Goal: Information Seeking & Learning: Check status

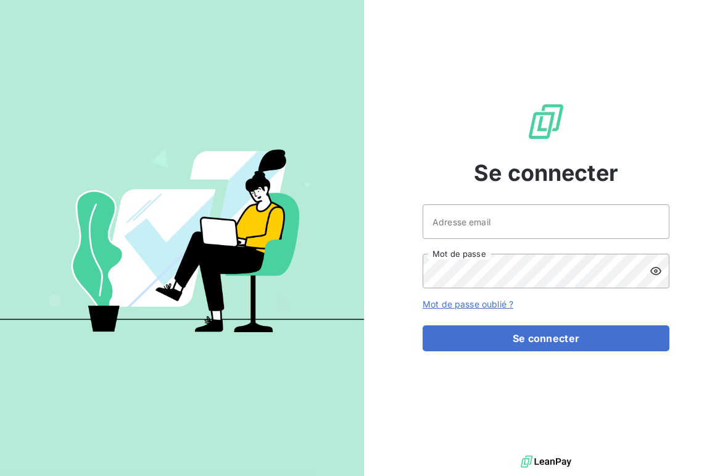
click at [535, 228] on input "Adresse email" at bounding box center [546, 221] width 247 height 35
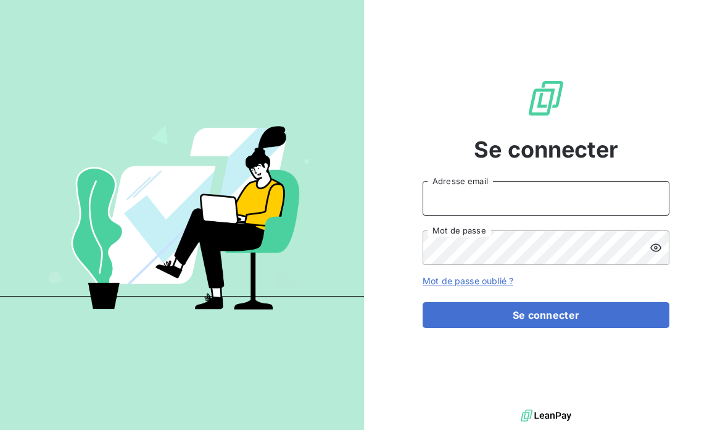
type input "[EMAIL_ADDRESS][PERSON_NAME][DOMAIN_NAME]"
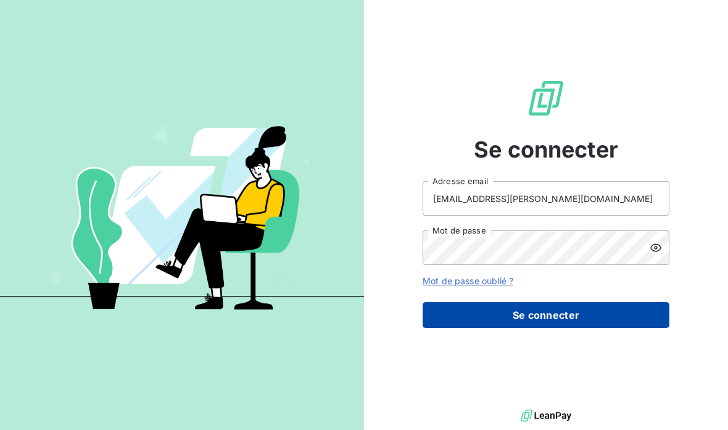
click at [555, 328] on button "Se connecter" at bounding box center [546, 315] width 247 height 26
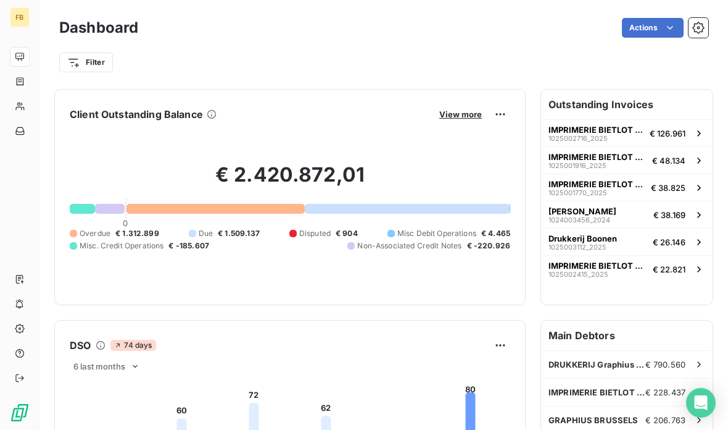
click at [649, 105] on h6 "Outstanding Invoices" at bounding box center [627, 105] width 172 height 30
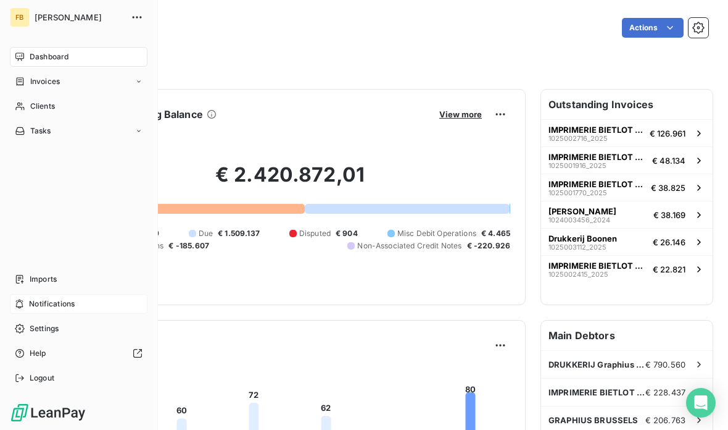
click at [52, 306] on span "Notifications" at bounding box center [52, 303] width 46 height 11
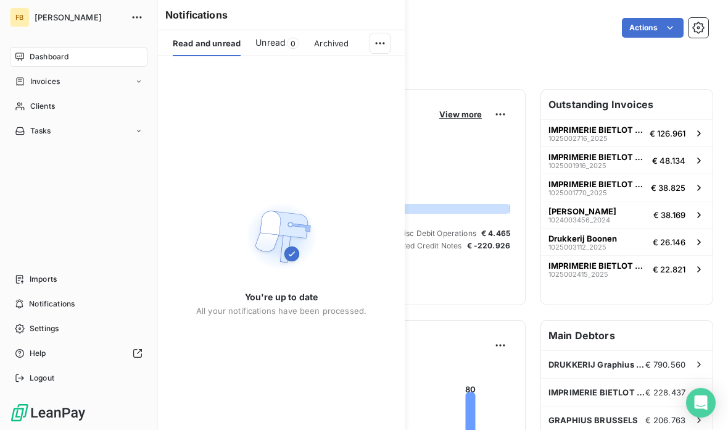
click at [36, 58] on span "Dashboard" at bounding box center [49, 56] width 39 height 11
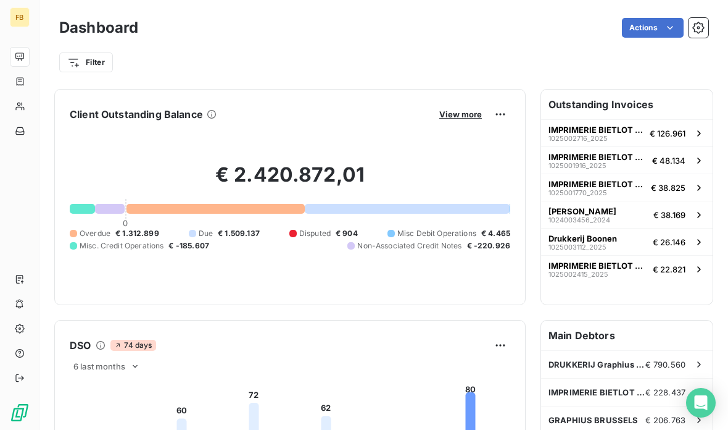
click at [230, 35] on div "Actions" at bounding box center [431, 28] width 556 height 20
click at [599, 364] on span "DRUKKERIJ Graphius Gent" at bounding box center [597, 364] width 97 height 10
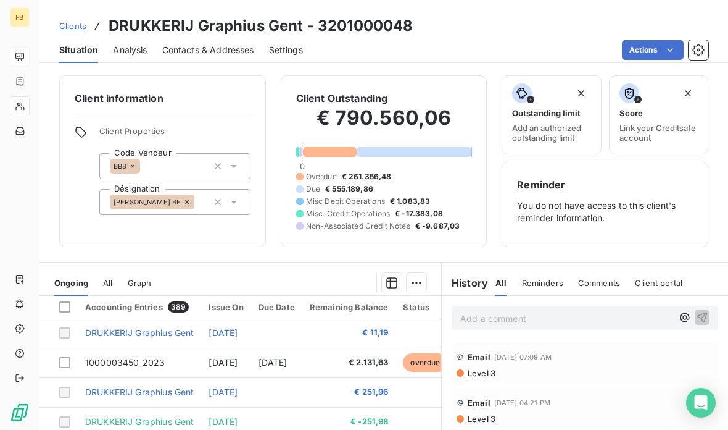
click at [361, 186] on span "€ 555.189,86" at bounding box center [349, 188] width 48 height 11
click at [322, 108] on div "€ 790.560,06 0 Overdue € 261.356,48 Due € 555.189,86 Misc Debit Operations € 1.…" at bounding box center [384, 169] width 176 height 126
click at [562, 108] on span "Outstanding limit" at bounding box center [546, 113] width 69 height 10
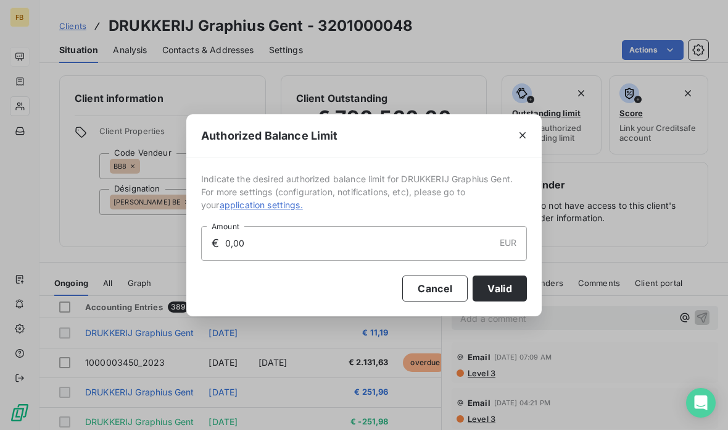
click at [528, 136] on icon "button" at bounding box center [523, 135] width 12 height 12
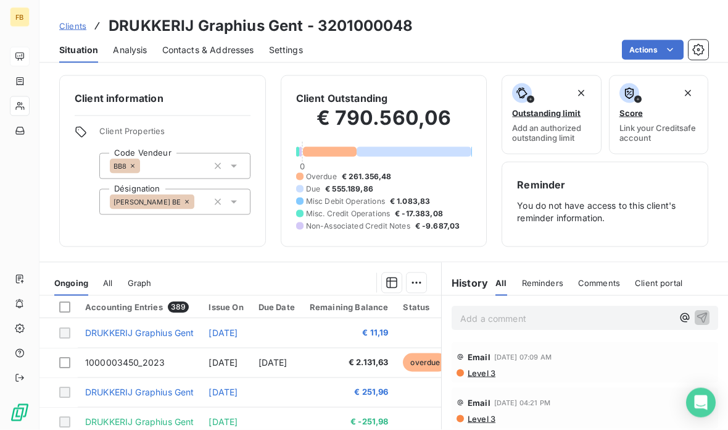
scroll to position [0, 0]
click at [633, 115] on span "Score" at bounding box center [631, 113] width 23 height 10
click at [140, 51] on span "Analysis" at bounding box center [130, 50] width 34 height 12
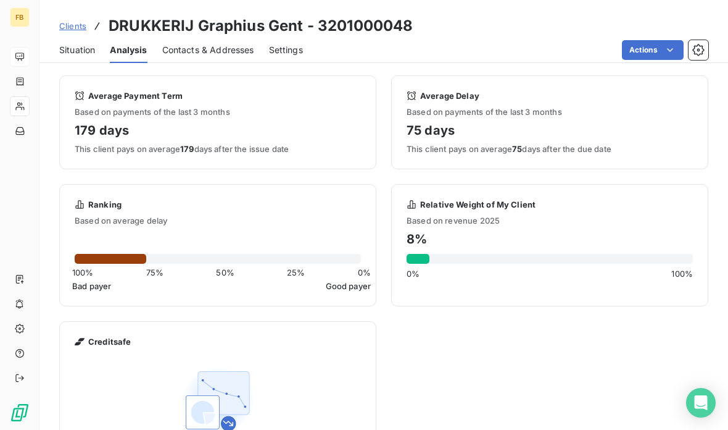
click at [238, 53] on span "Contacts & Addresses" at bounding box center [208, 50] width 92 height 12
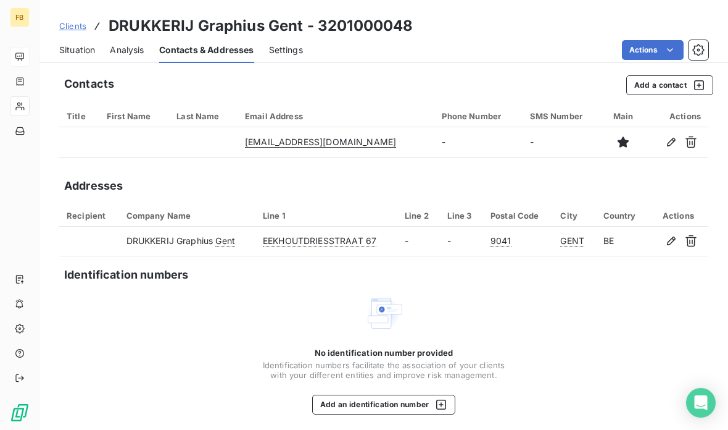
click at [130, 54] on span "Analysis" at bounding box center [127, 50] width 34 height 12
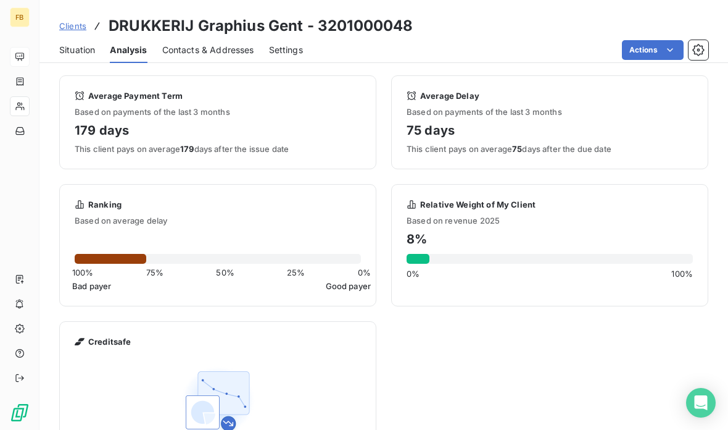
click at [70, 56] on span "Situation" at bounding box center [77, 50] width 36 height 12
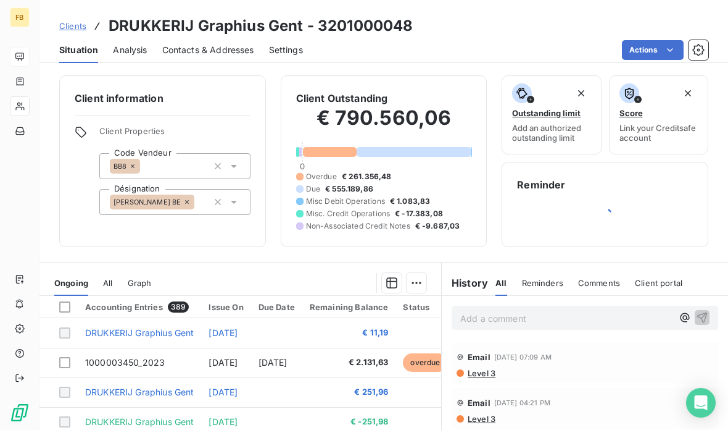
click at [74, 24] on span "Clients" at bounding box center [72, 26] width 27 height 10
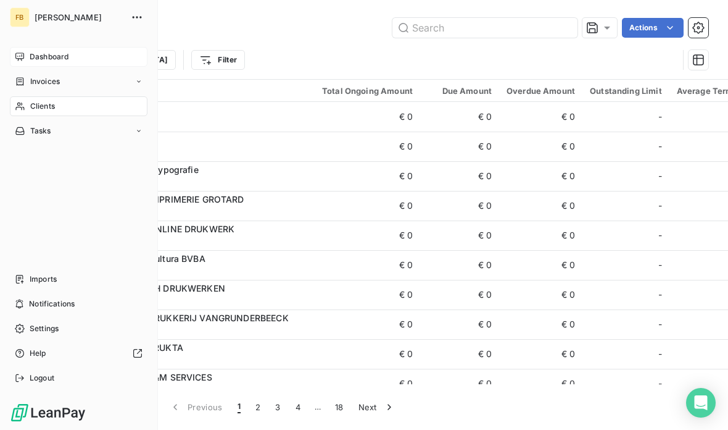
click at [85, 113] on div "Clients" at bounding box center [79, 106] width 138 height 20
click at [64, 103] on div "Clients" at bounding box center [79, 106] width 138 height 20
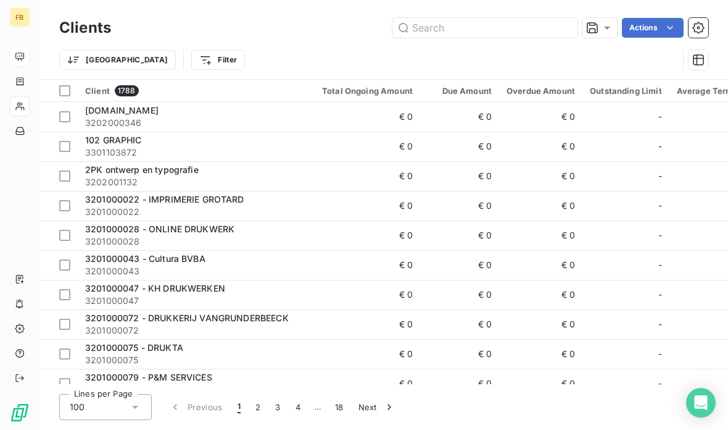
click at [287, 42] on div "Trier Filter" at bounding box center [383, 60] width 649 height 38
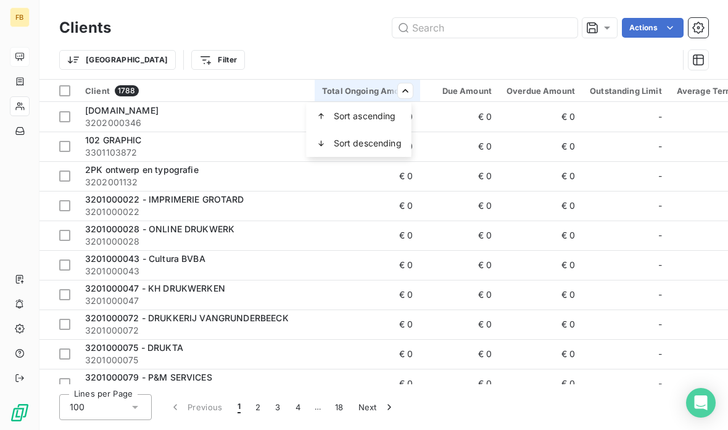
click at [392, 141] on span "Sort descending" at bounding box center [368, 143] width 68 height 12
